Goal: Task Accomplishment & Management: Manage account settings

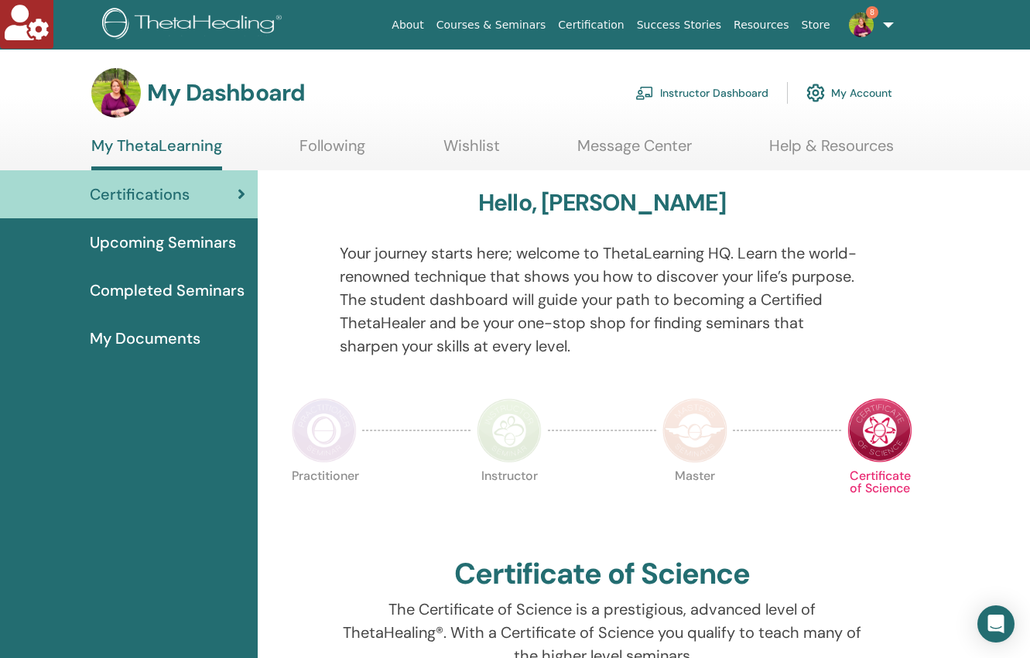
click at [723, 94] on link "Instructor Dashboard" at bounding box center [701, 93] width 133 height 34
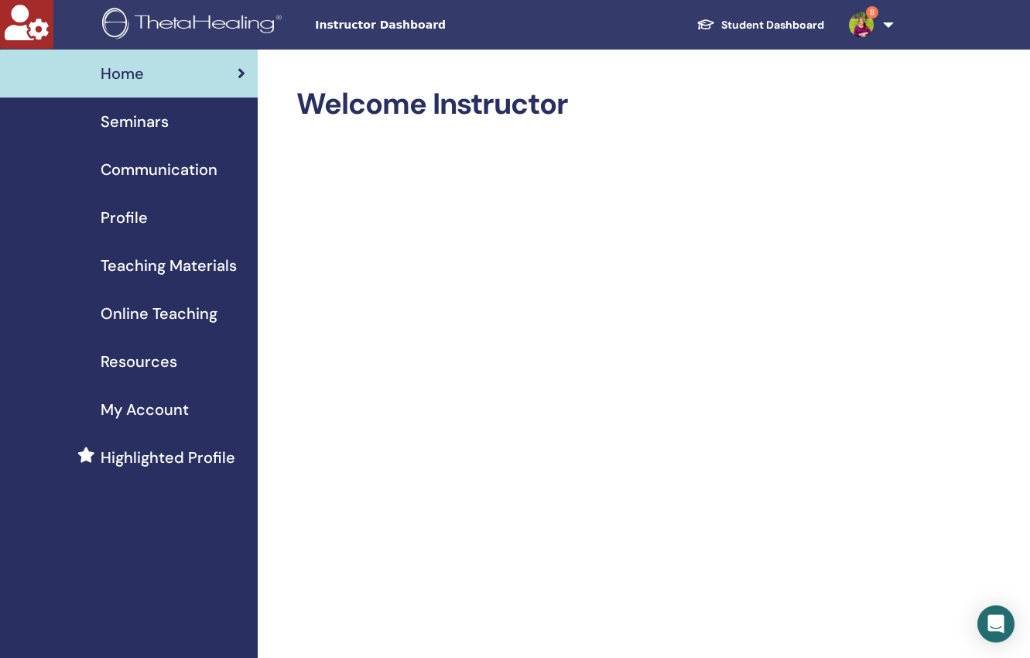
click at [139, 125] on span "Seminars" at bounding box center [135, 121] width 68 height 23
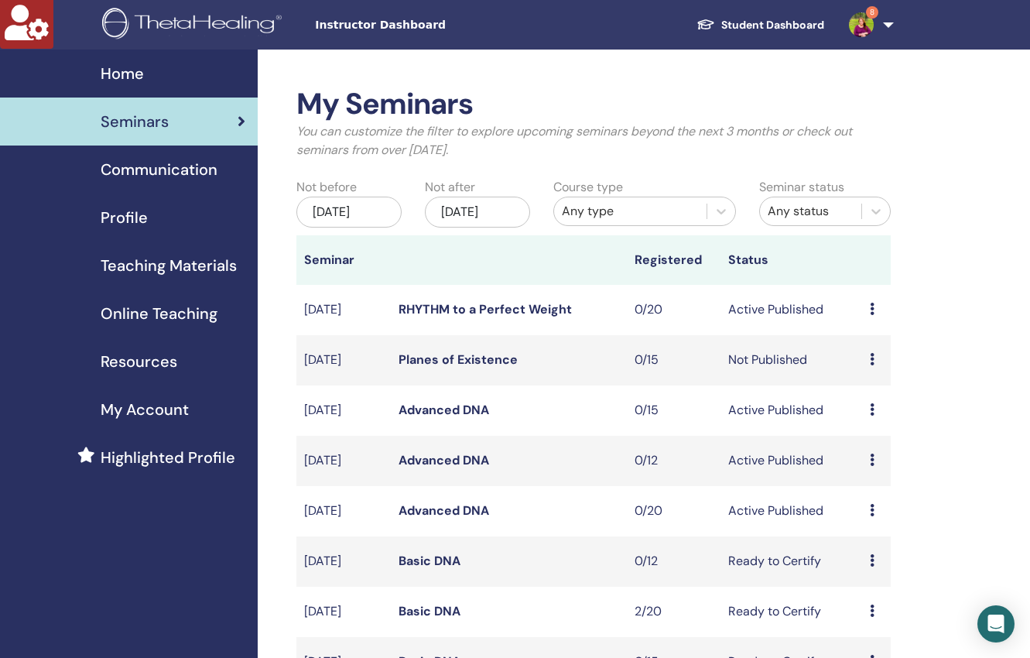
click at [415, 309] on link "RHYTHM to a Perfect Weight" at bounding box center [484, 309] width 173 height 16
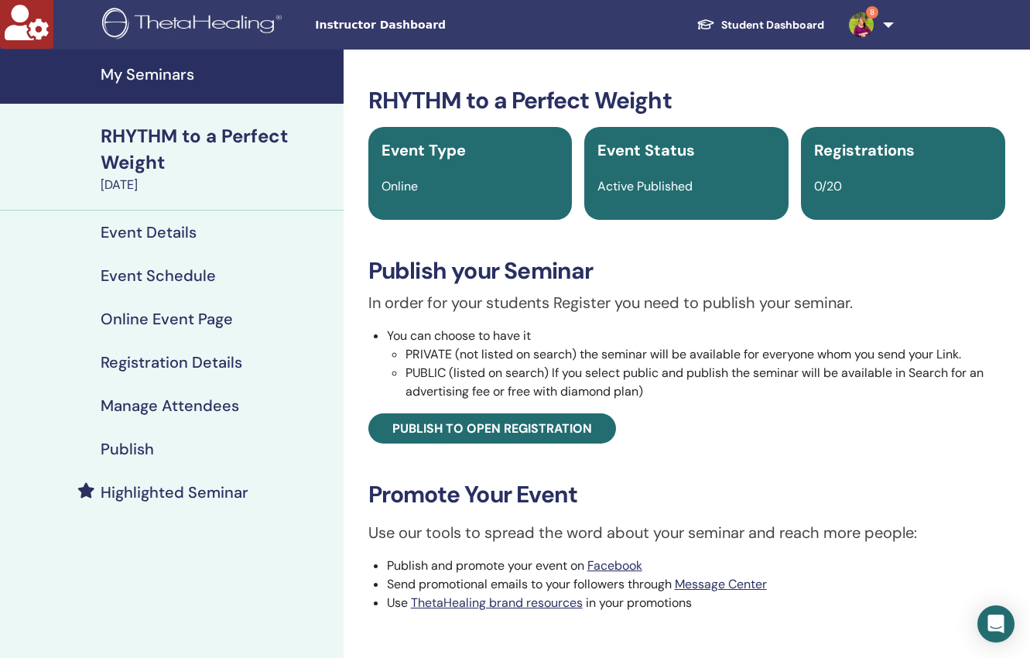
click at [145, 231] on h4 "Event Details" at bounding box center [149, 232] width 96 height 19
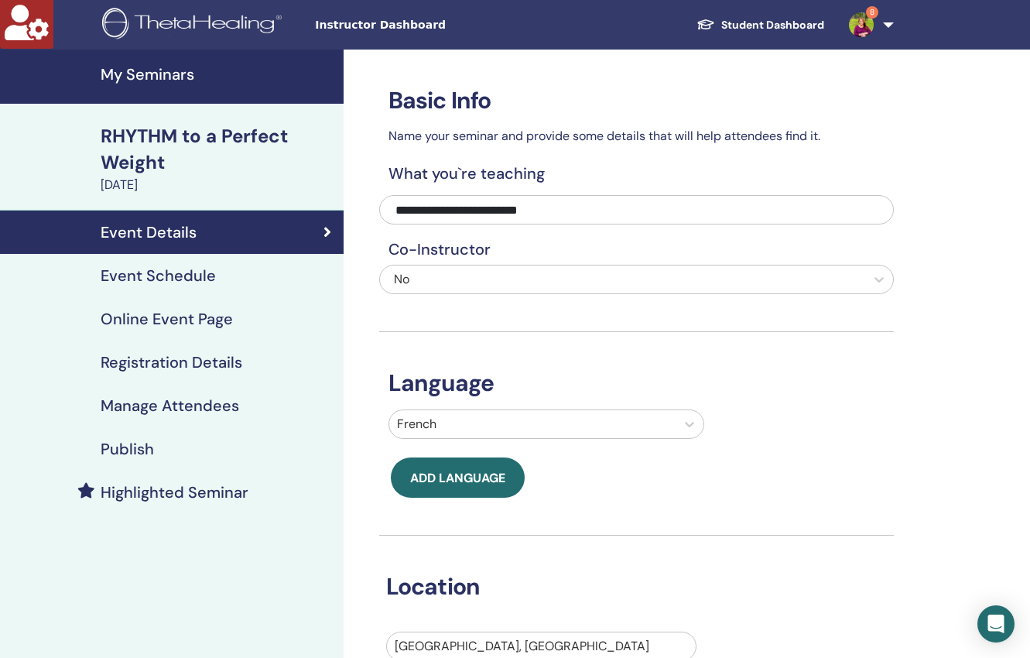
click at [139, 276] on h4 "Event Schedule" at bounding box center [158, 275] width 115 height 19
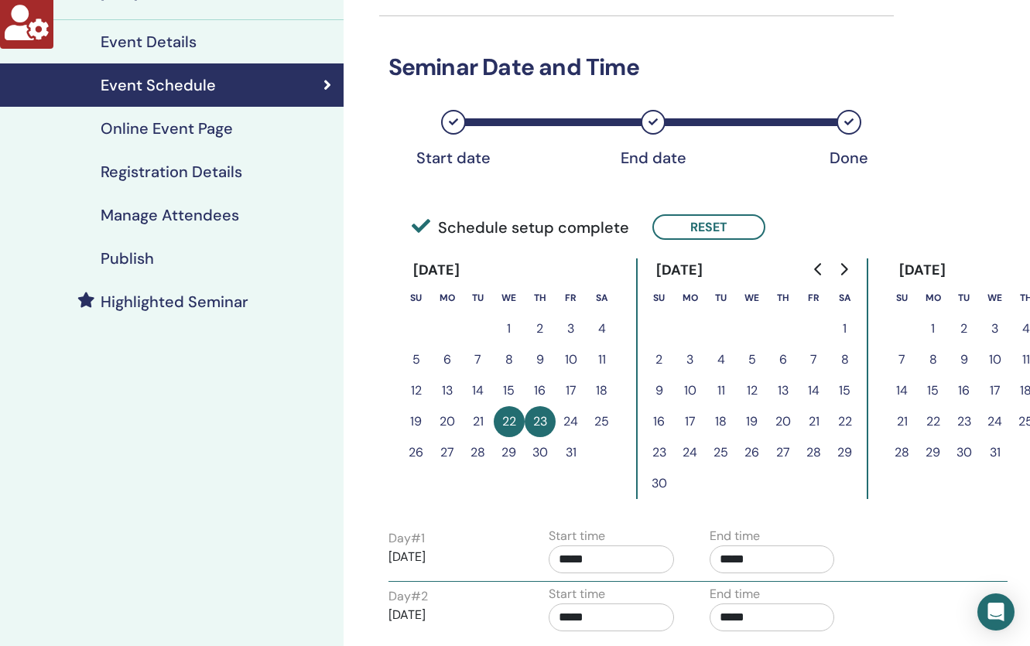
scroll to position [193, 0]
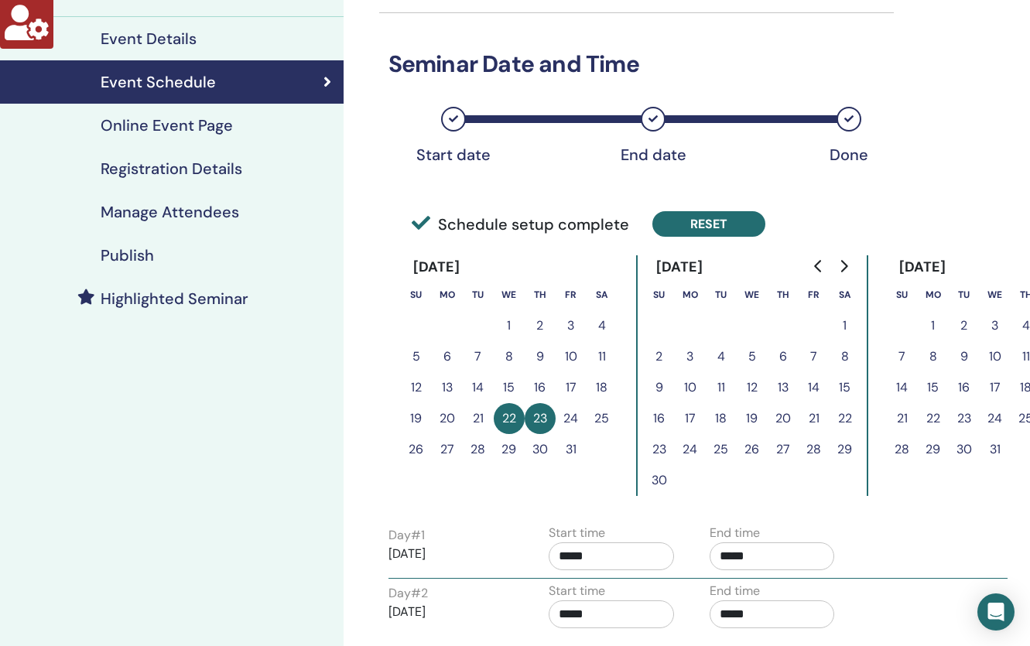
click at [695, 224] on button "Reset" at bounding box center [708, 224] width 113 height 26
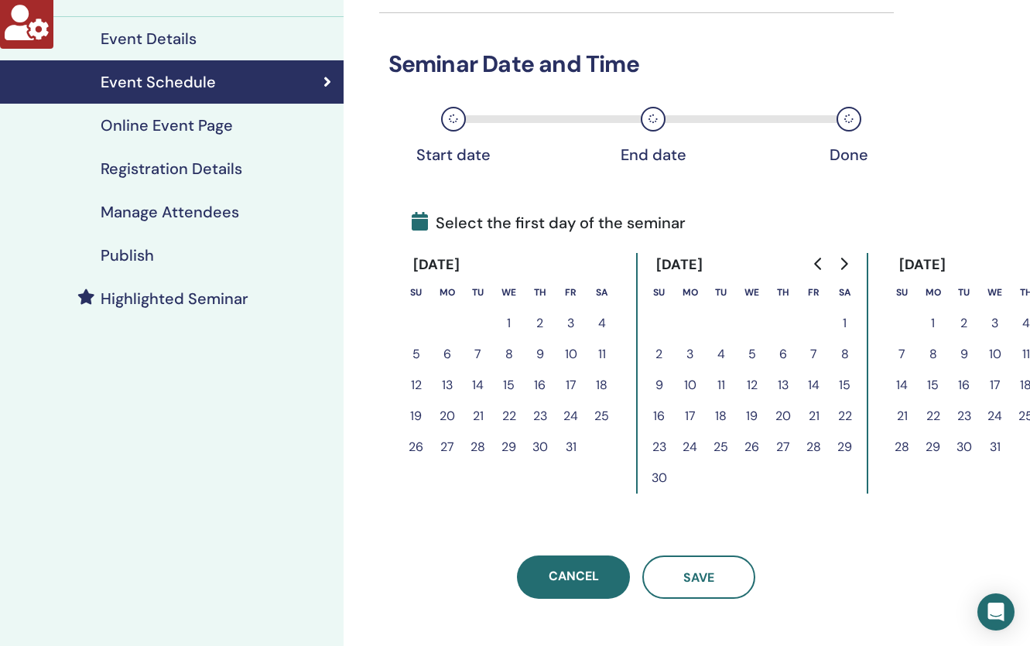
click at [507, 411] on button "22" at bounding box center [509, 416] width 31 height 31
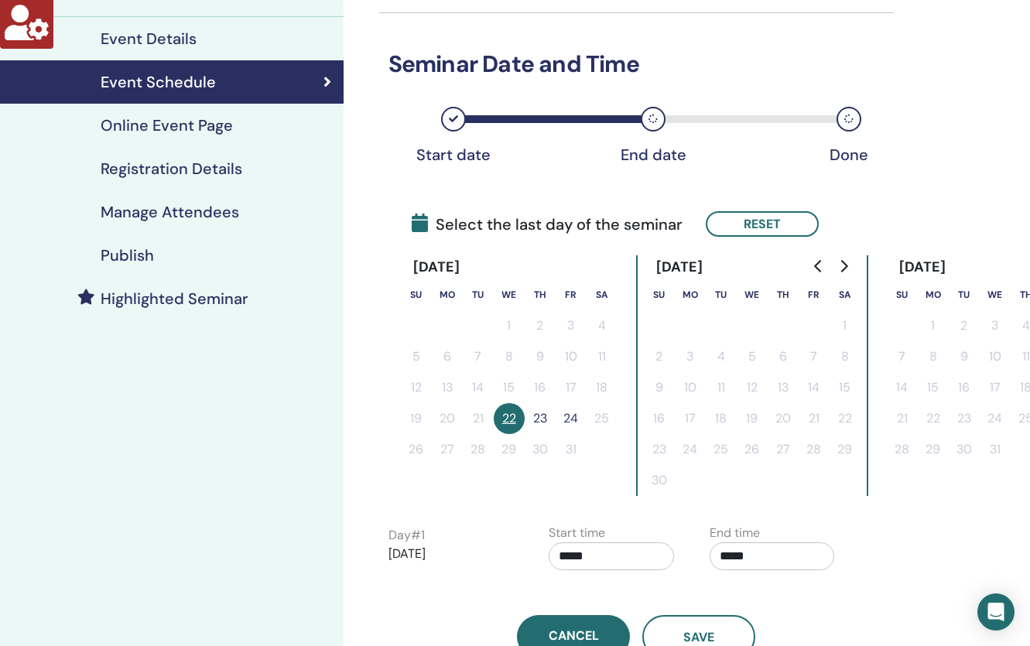
click at [509, 425] on button "22" at bounding box center [509, 418] width 31 height 31
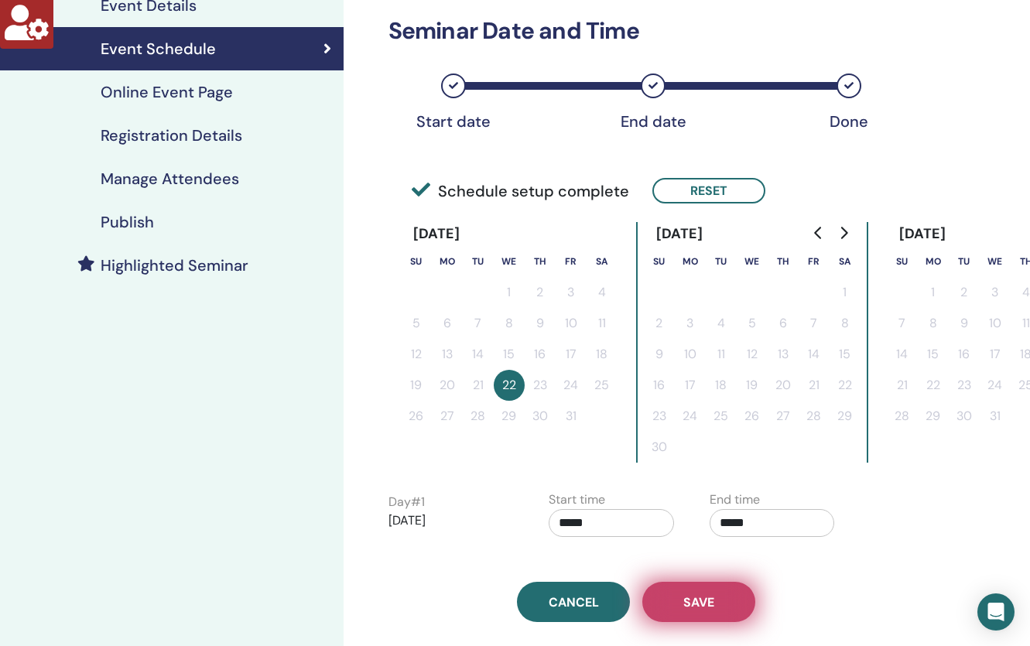
scroll to position [297, 0]
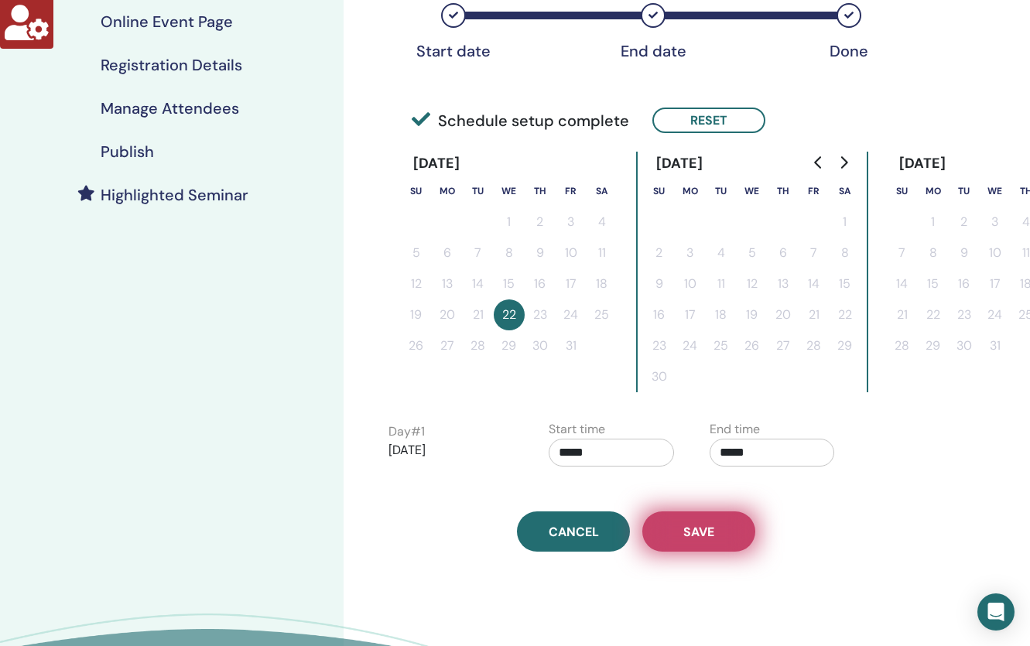
click at [693, 542] on button "Save" at bounding box center [698, 531] width 113 height 40
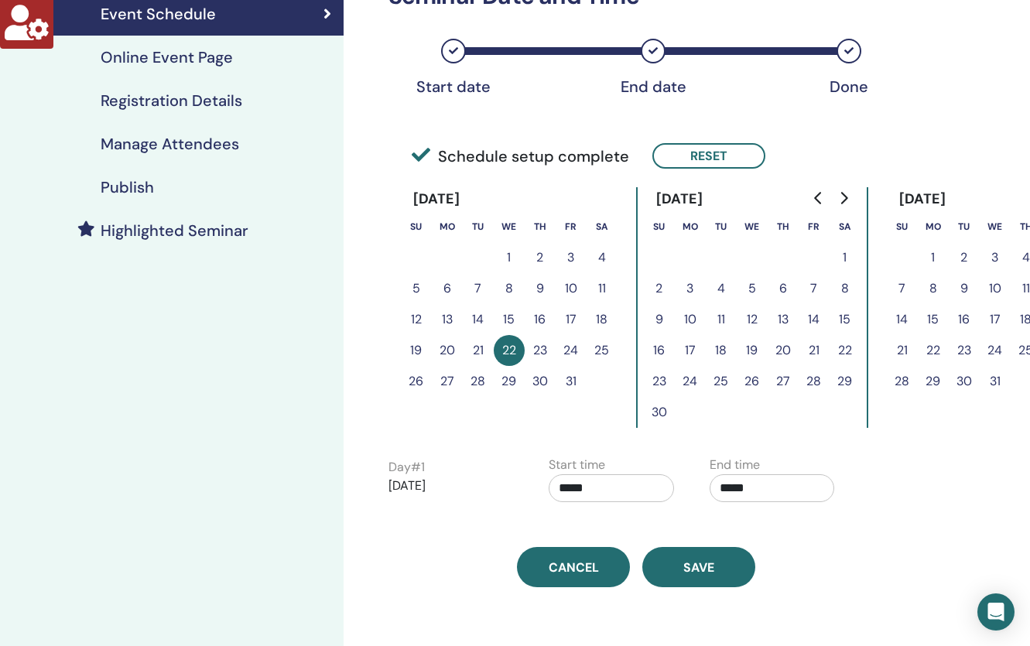
scroll to position [297, 0]
